Goal: Find specific page/section: Find specific page/section

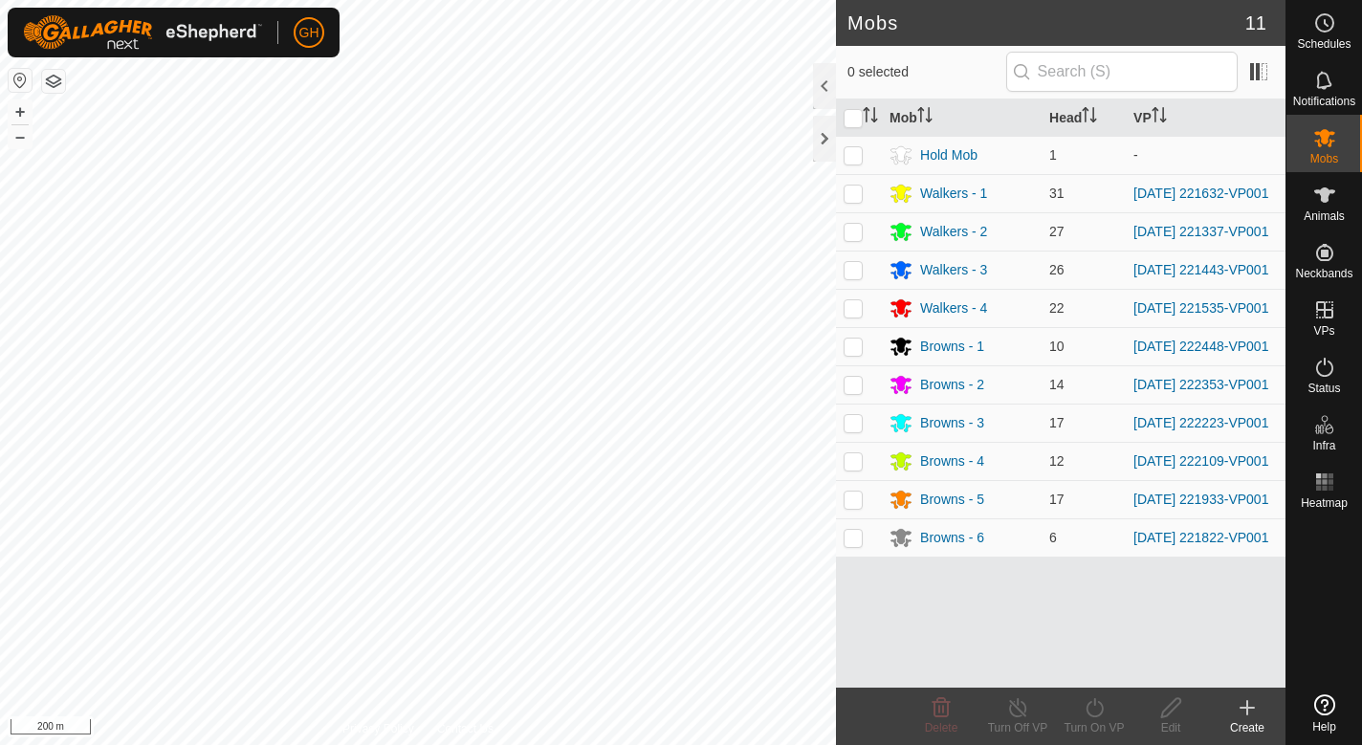
click at [818, 136] on div at bounding box center [824, 139] width 23 height 46
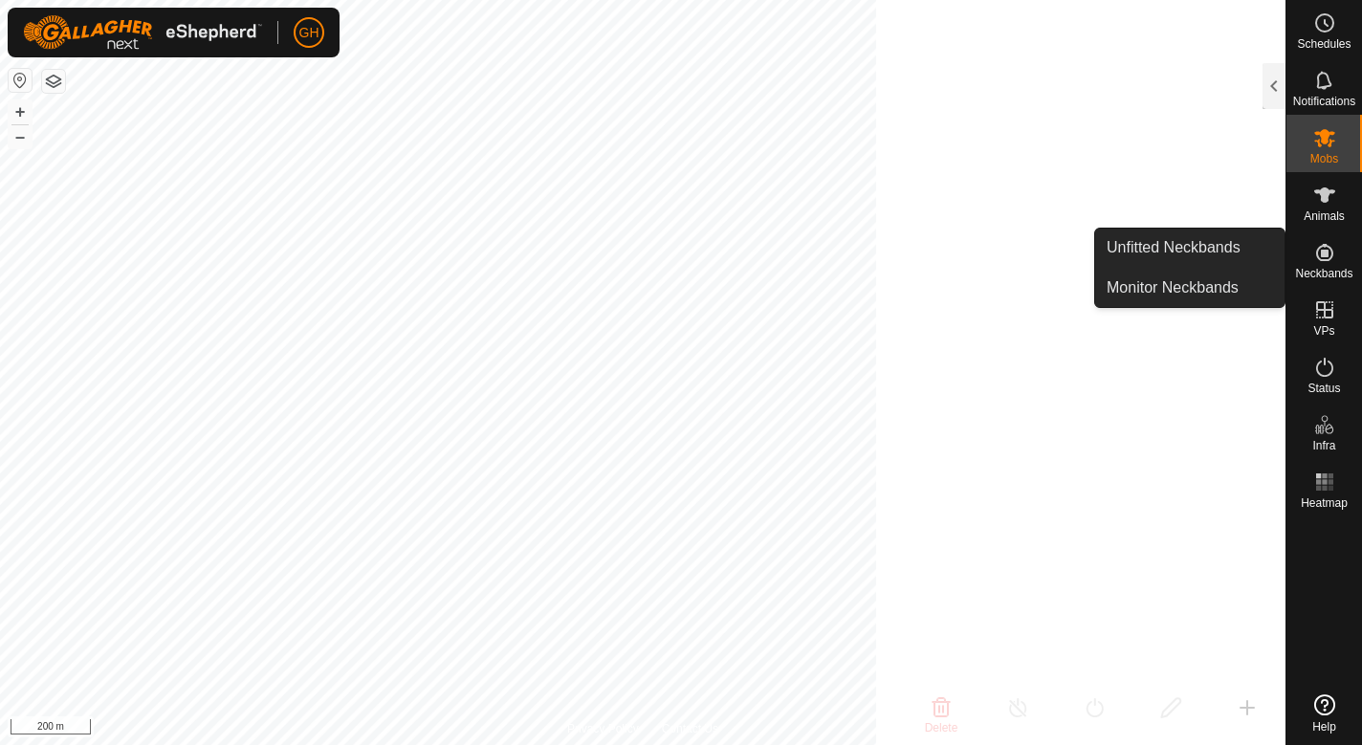
click at [1307, 265] on es-neckbands-svg-icon at bounding box center [1324, 252] width 34 height 31
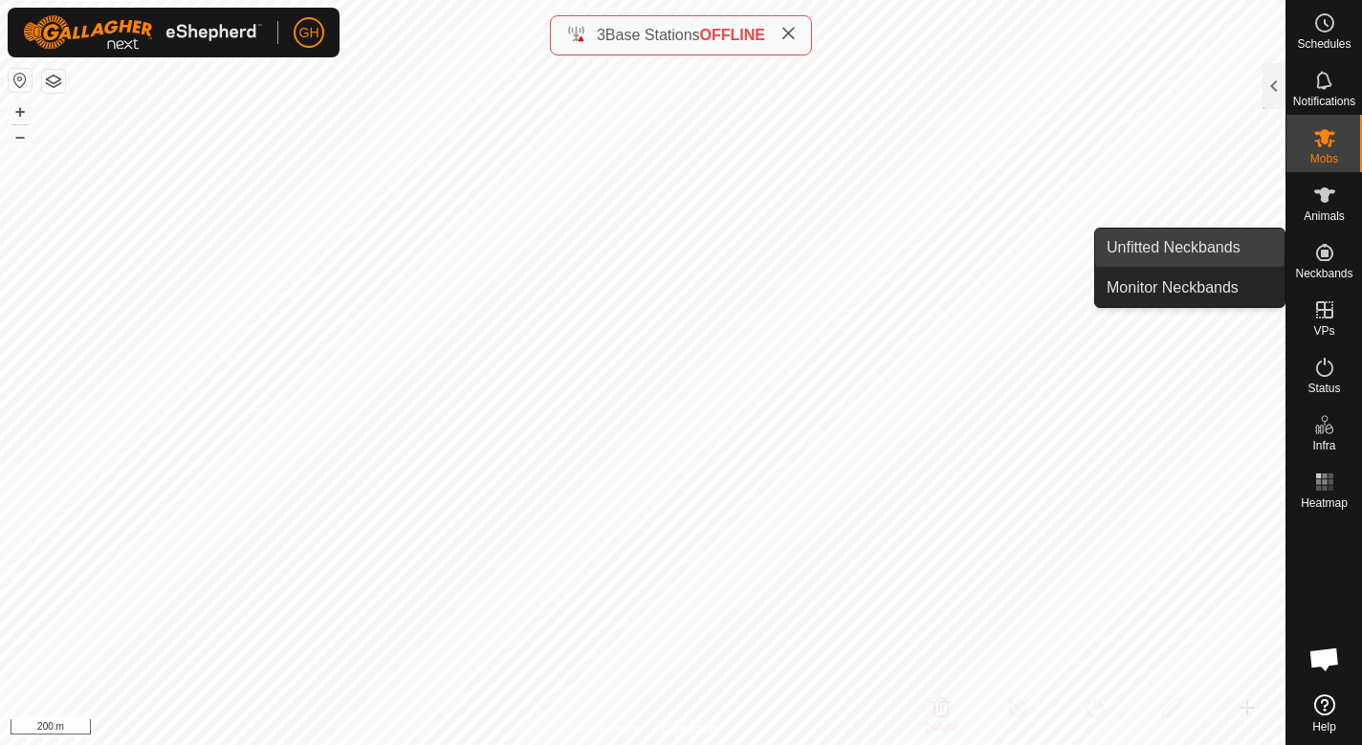
click at [1215, 258] on link "Unfitted Neckbands" at bounding box center [1189, 248] width 189 height 38
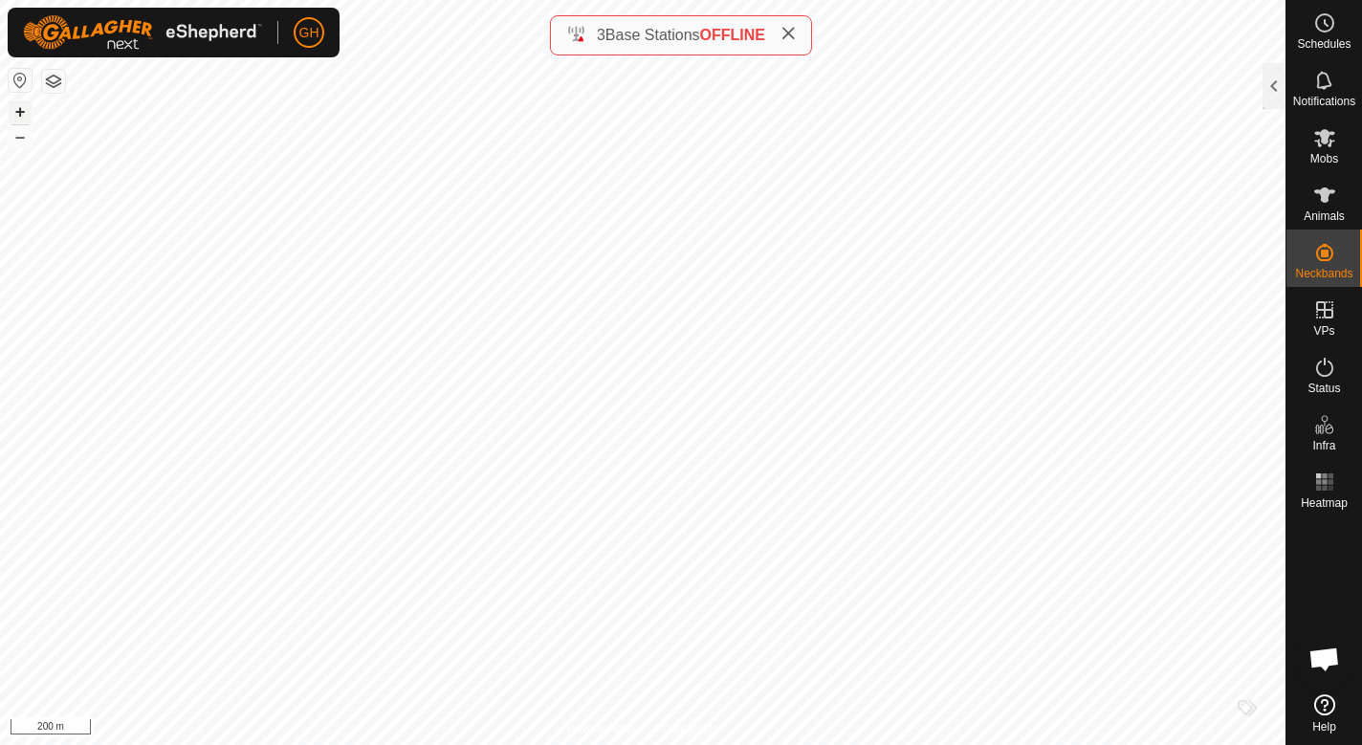
click at [15, 106] on button "+" at bounding box center [20, 111] width 23 height 23
click at [716, 38] on span "OFFLINE" at bounding box center [732, 35] width 65 height 16
click at [657, 33] on span "Base Stations" at bounding box center [652, 35] width 95 height 16
click at [570, 36] on div "3 Base Stations OFFLINE" at bounding box center [681, 35] width 230 height 23
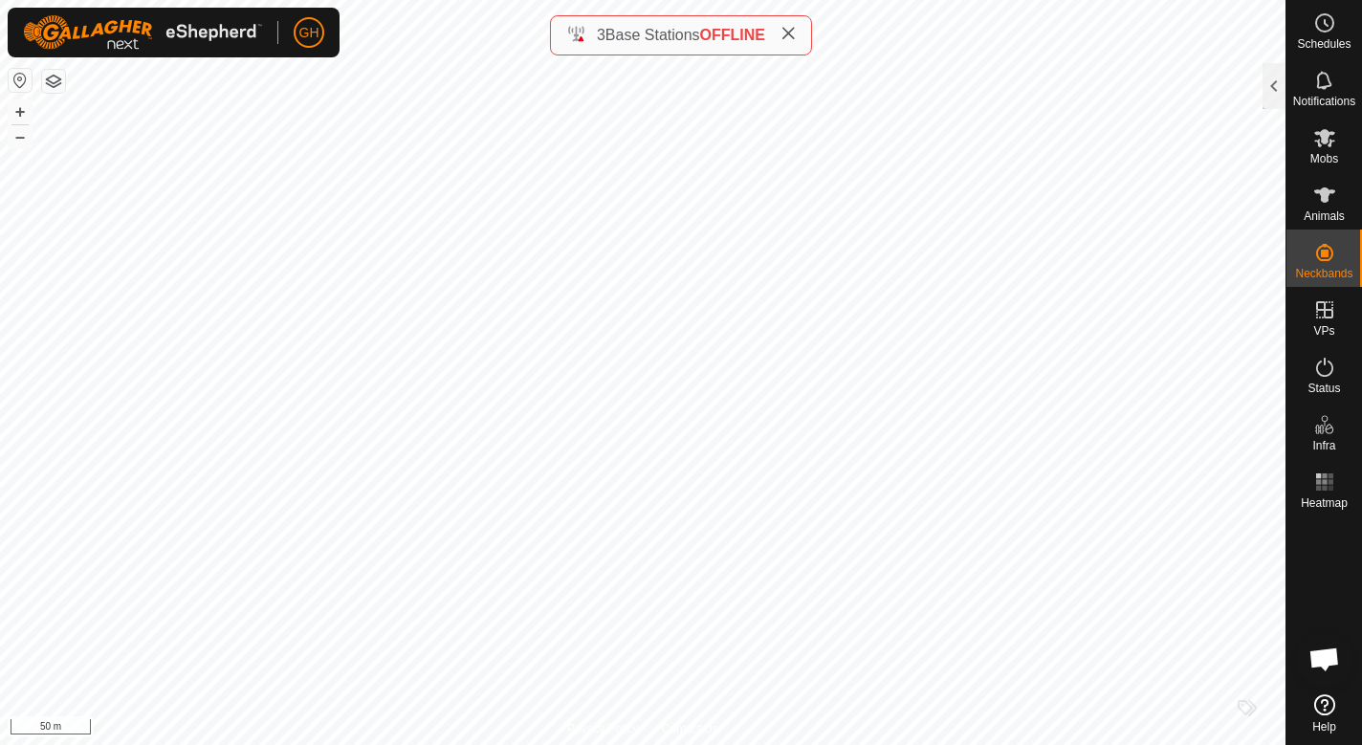
click at [760, 35] on span "OFFLINE" at bounding box center [732, 35] width 65 height 16
click at [1309, 485] on es-heatmap-svg-icon at bounding box center [1324, 482] width 34 height 31
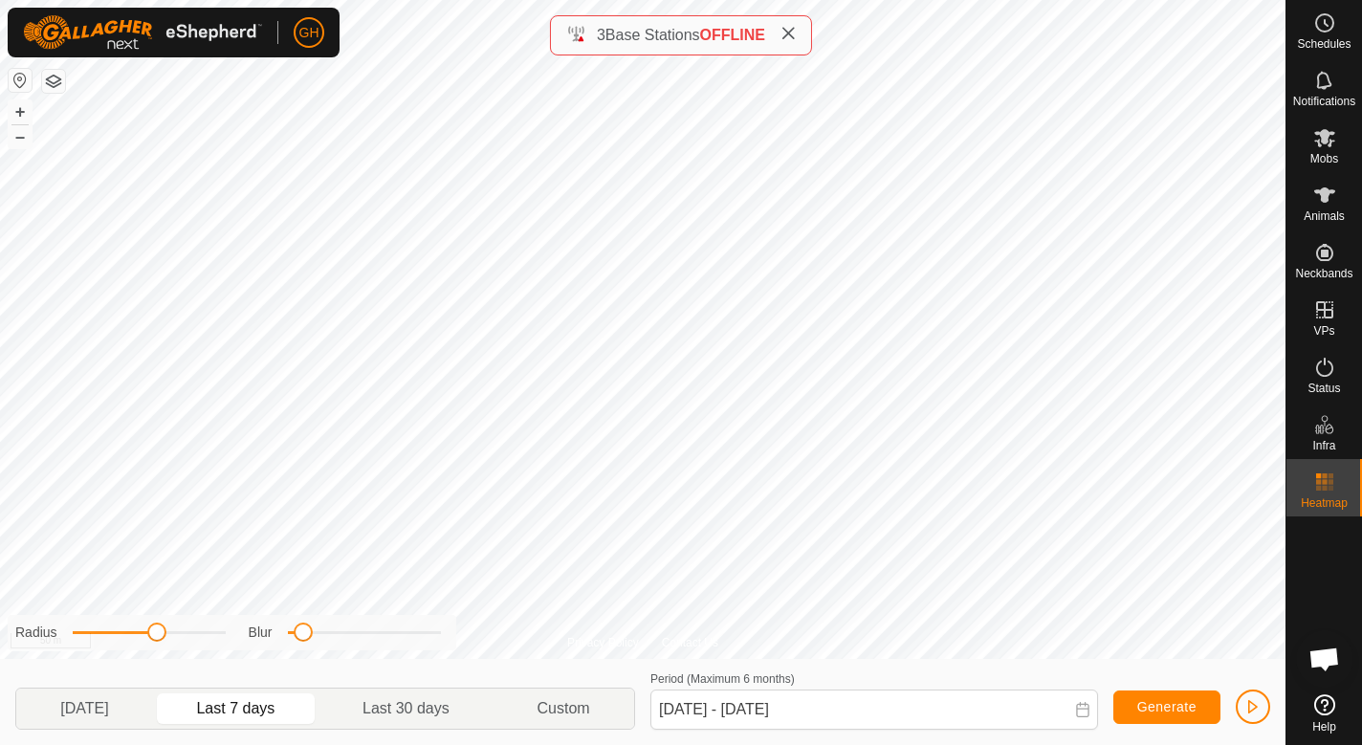
click at [1327, 485] on icon at bounding box center [1324, 482] width 23 height 23
drag, startPoint x: 160, startPoint y: 636, endPoint x: 180, endPoint y: 631, distance: 20.6
click at [180, 631] on span at bounding box center [177, 632] width 19 height 19
click at [21, 114] on button "+" at bounding box center [20, 111] width 23 height 23
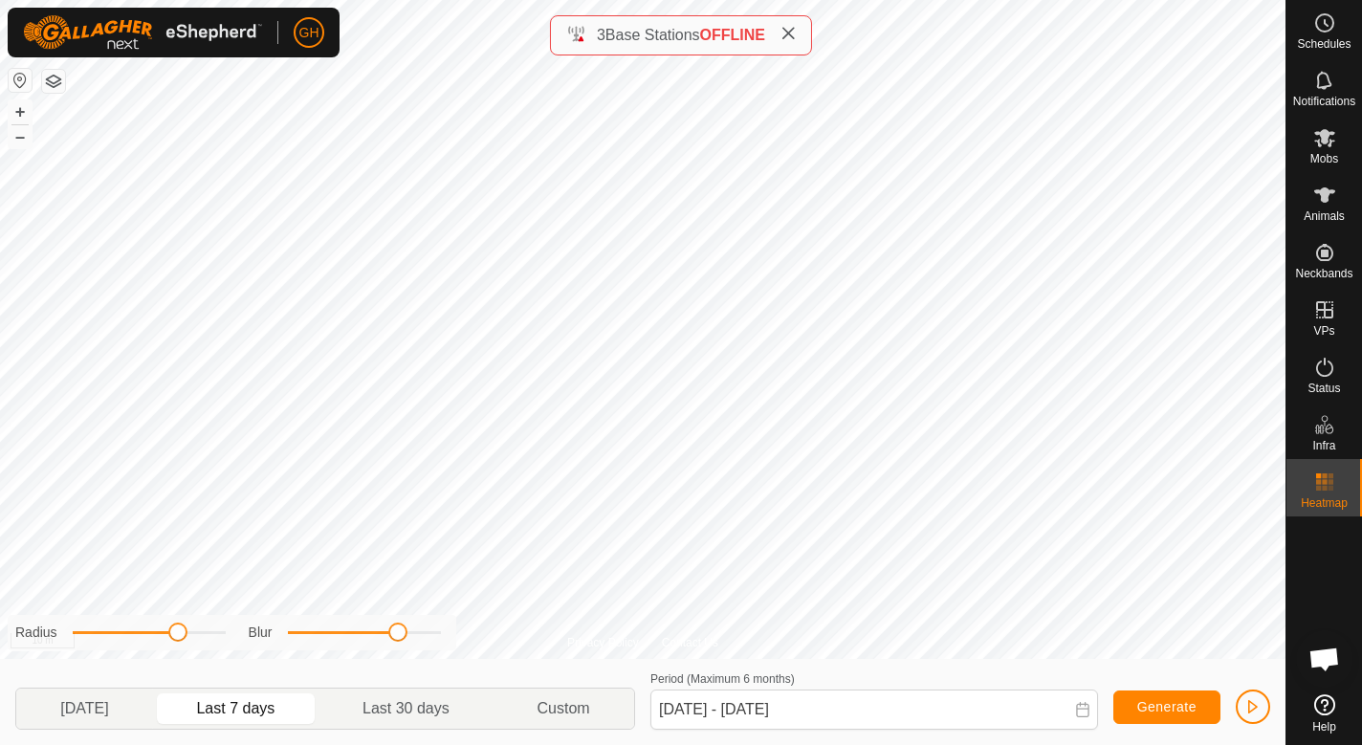
click at [398, 589] on div "Privacy Policy Contact Us 982123806475347 0680548831 Walkers - 4 [DATE] 221535-…" at bounding box center [642, 372] width 1285 height 745
click at [9, 141] on button "–" at bounding box center [20, 136] width 23 height 23
click at [12, 141] on button "–" at bounding box center [20, 136] width 23 height 23
